Goal: Transaction & Acquisition: Purchase product/service

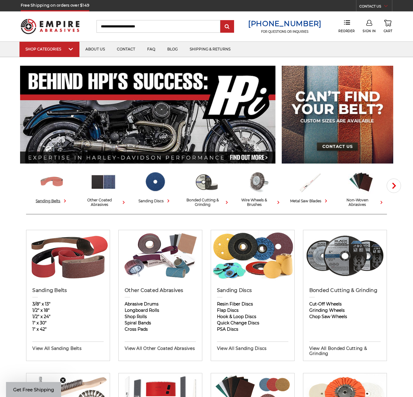
click at [52, 186] on img at bounding box center [52, 182] width 26 height 26
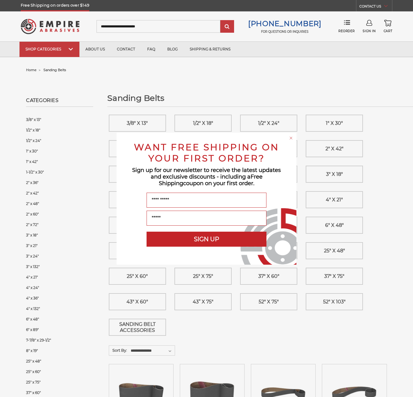
click at [291, 138] on icon "Close dialog" at bounding box center [291, 138] width 2 height 2
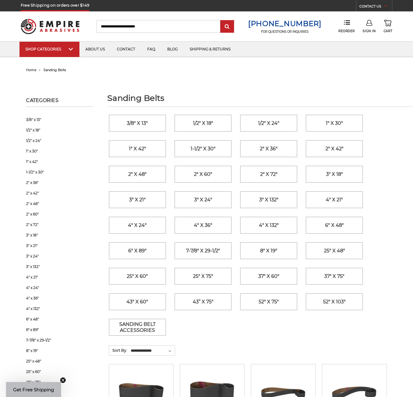
click at [141, 396] on img at bounding box center [141, 392] width 48 height 48
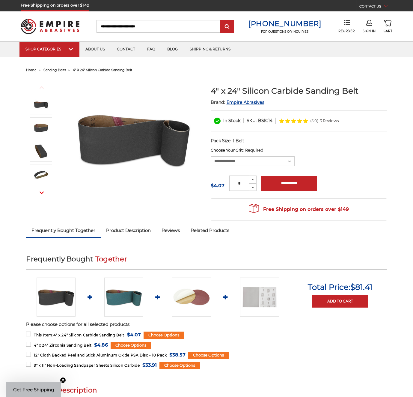
click at [128, 230] on span "Product Description" at bounding box center [128, 230] width 45 height 6
